Goal: Communication & Community: Ask a question

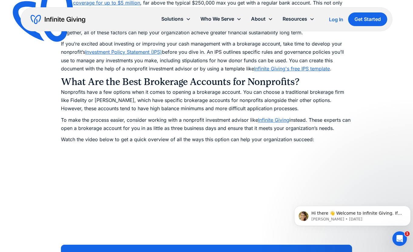
scroll to position [1182, 0]
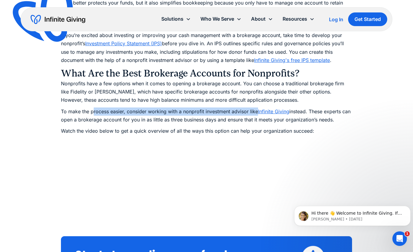
drag, startPoint x: 93, startPoint y: 111, endPoint x: 257, endPoint y: 114, distance: 164.3
click at [257, 114] on p "To make the process easier, consider working with a nonprofit investment adviso…" at bounding box center [206, 115] width 291 height 16
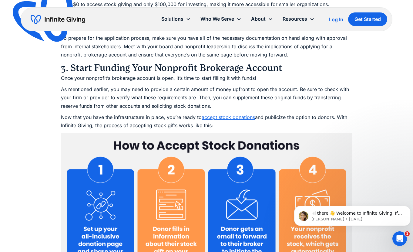
scroll to position [2758, 0]
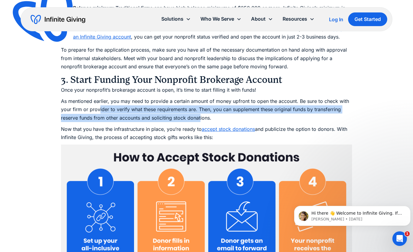
drag, startPoint x: 99, startPoint y: 119, endPoint x: 200, endPoint y: 130, distance: 101.2
click at [200, 122] on p "As mentioned earlier, you may need to provide a certain amount of money upfront…" at bounding box center [206, 109] width 291 height 25
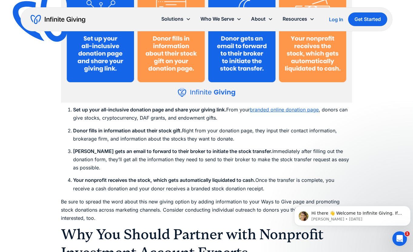
scroll to position [2970, 0]
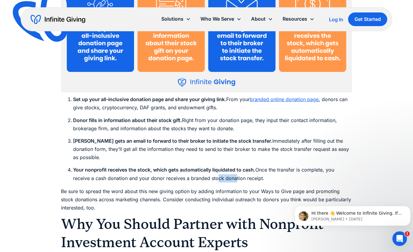
drag, startPoint x: 216, startPoint y: 188, endPoint x: 234, endPoint y: 187, distance: 18.2
click at [234, 182] on li "Your nonprofit receives the stock, which gets automatically liquidated to cash.…" at bounding box center [212, 173] width 279 height 16
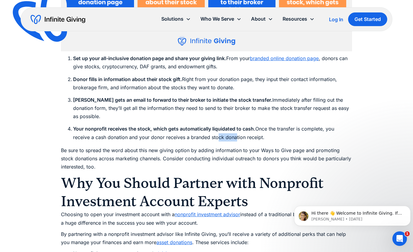
scroll to position [3001, 0]
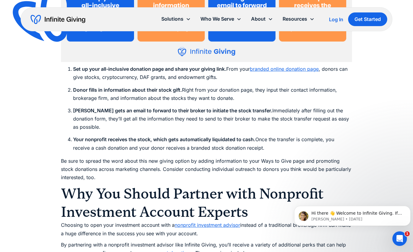
click at [210, 182] on p "Be sure to spread the word about this new giving option by adding information t…" at bounding box center [206, 169] width 291 height 25
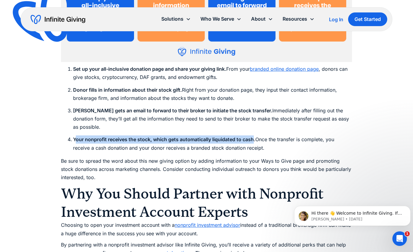
drag, startPoint x: 75, startPoint y: 148, endPoint x: 253, endPoint y: 147, distance: 178.5
click at [253, 142] on strong "Your nonprofit receives the stock, which gets automatically liquidated to cash." at bounding box center [164, 139] width 182 height 6
drag, startPoint x: 74, startPoint y: 146, endPoint x: 253, endPoint y: 146, distance: 179.1
click at [253, 142] on strong "Your nonprofit receives the stock, which gets automatically liquidated to cash." at bounding box center [164, 139] width 182 height 6
copy strong "Your nonprofit receives the stock, which gets automatically liquidated to cash"
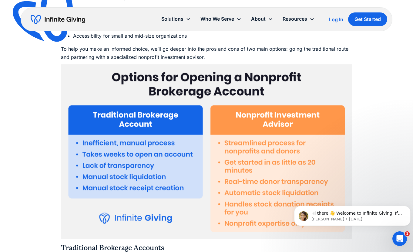
scroll to position [1637, 0]
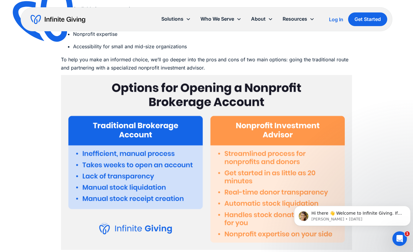
click at [402, 239] on icon "Open Intercom Messenger" at bounding box center [400, 238] width 10 height 10
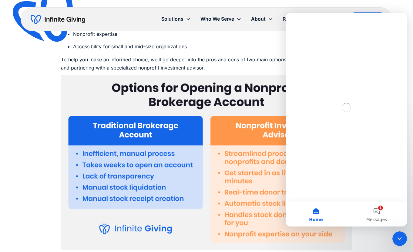
scroll to position [0, 0]
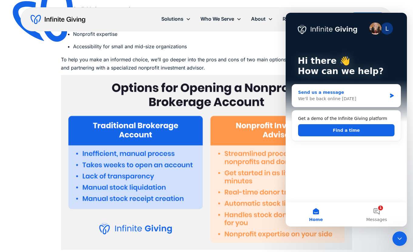
click at [327, 99] on div "We'll be back online [DATE]" at bounding box center [342, 98] width 89 height 6
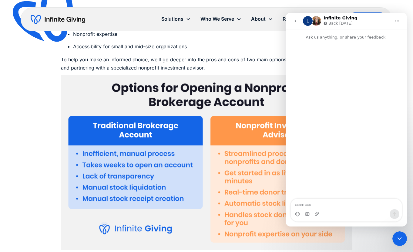
drag, startPoint x: 372, startPoint y: 17, endPoint x: 324, endPoint y: 19, distance: 47.6
click at [324, 19] on div "L Infinite Giving Back [DATE]" at bounding box center [347, 21] width 88 height 11
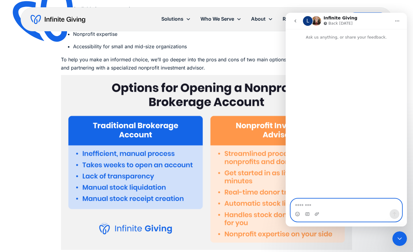
click at [314, 206] on textarea "Message…" at bounding box center [346, 204] width 111 height 10
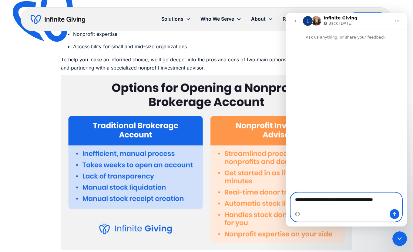
paste textarea "**********"
type textarea "**********"
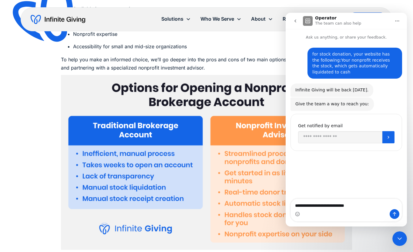
type textarea "**********"
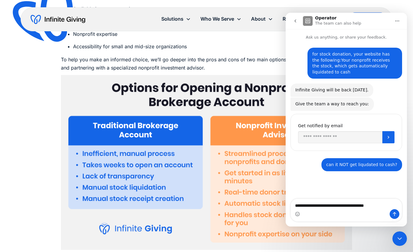
type textarea "**********"
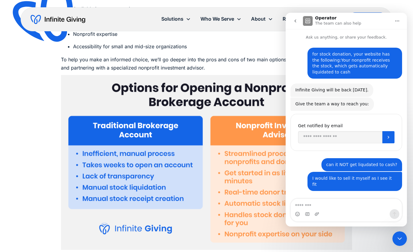
type textarea "*"
click at [311, 124] on div "You'll be notified here and by SMS Get notified by email" at bounding box center [346, 132] width 112 height 37
click at [311, 134] on input "Enter your email" at bounding box center [340, 137] width 84 height 12
type input "**********"
